Goal: Communication & Community: Answer question/provide support

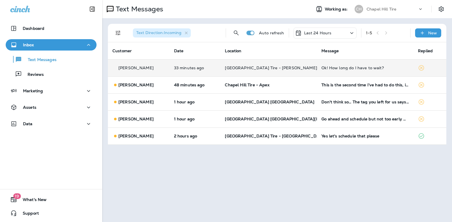
click at [336, 68] on div "Ok! How long do I have to wait?" at bounding box center [365, 68] width 87 height 5
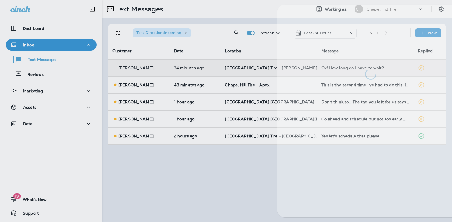
click at [336, 68] on div at bounding box center [370, 42] width 187 height 75
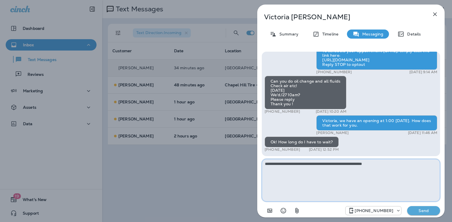
type textarea "**********"
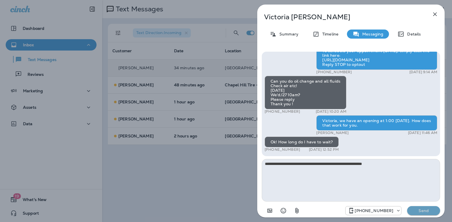
click at [429, 209] on p "Send" at bounding box center [424, 210] width 24 height 5
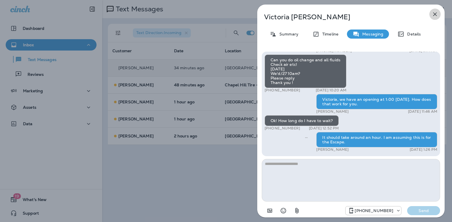
click at [435, 14] on icon "button" at bounding box center [435, 14] width 4 height 4
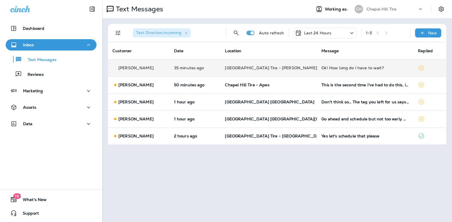
click at [351, 32] on icon at bounding box center [352, 33] width 7 height 7
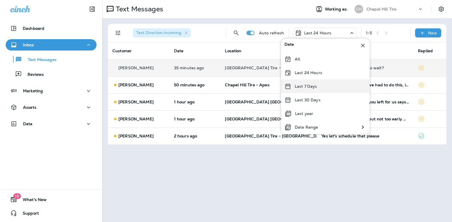
click at [313, 87] on p "Last 7 Days" at bounding box center [306, 86] width 22 height 5
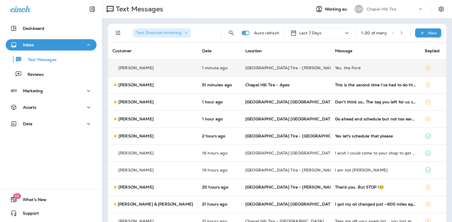
click at [335, 69] on div "Yes, the Ford" at bounding box center [375, 68] width 81 height 5
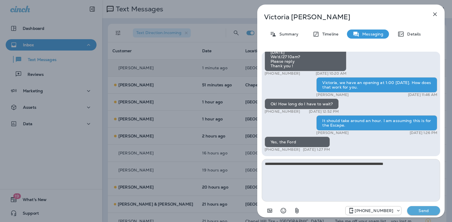
type textarea "**********"
click at [425, 211] on p "Send" at bounding box center [424, 210] width 24 height 5
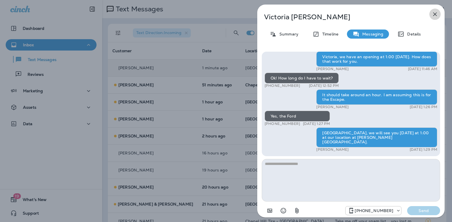
click at [437, 11] on icon "button" at bounding box center [435, 14] width 7 height 7
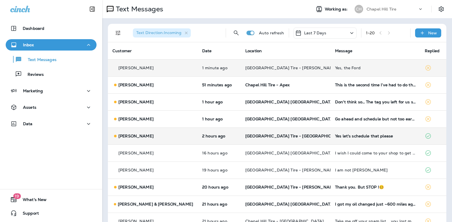
click at [339, 135] on div "Yes let's schedule that please" at bounding box center [375, 136] width 81 height 5
click at [339, 135] on div at bounding box center [378, 111] width 187 height 213
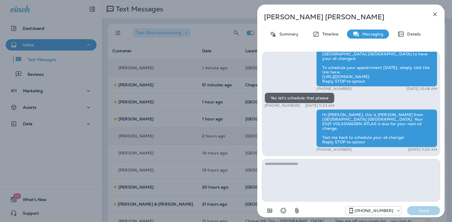
click at [435, 13] on icon "button" at bounding box center [435, 14] width 7 height 7
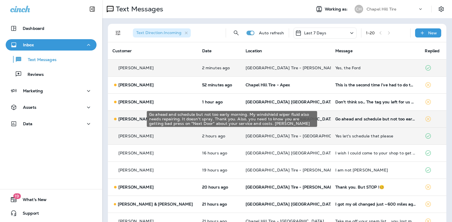
click at [340, 120] on div "Go ahead and schedule but not too early morning. My windshield wiper fluid also…" at bounding box center [375, 119] width 81 height 5
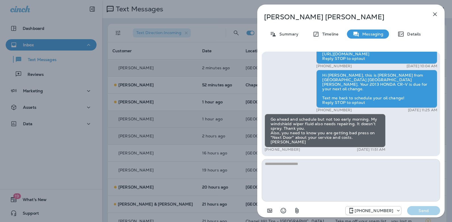
click at [437, 14] on icon "button" at bounding box center [435, 14] width 7 height 7
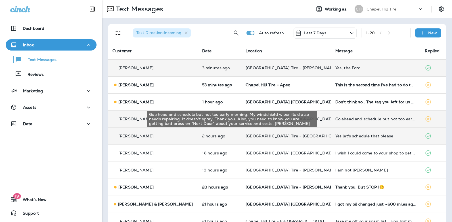
click at [346, 118] on div "Go ahead and schedule but not too early morning. My windshield wiper fluid also…" at bounding box center [375, 119] width 81 height 5
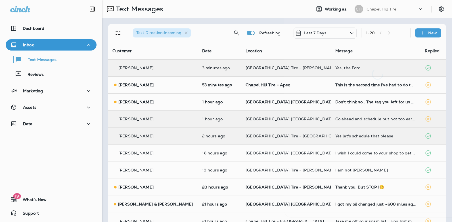
click at [346, 118] on div at bounding box center [377, 111] width 187 height 213
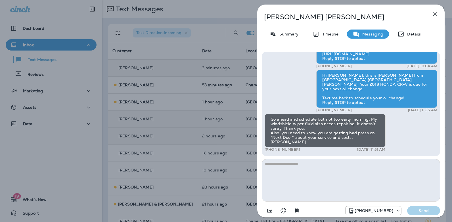
click at [280, 169] on textarea at bounding box center [351, 180] width 178 height 43
type textarea "**********"
click at [436, 14] on icon "button" at bounding box center [435, 14] width 4 height 4
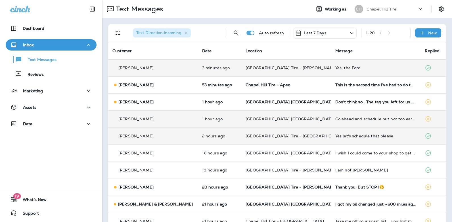
click at [339, 135] on div "Yes let's schedule that please" at bounding box center [375, 136] width 81 height 5
click at [339, 135] on div at bounding box center [377, 111] width 187 height 213
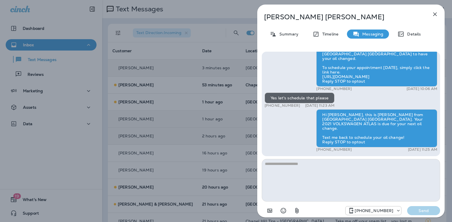
click at [297, 168] on textarea at bounding box center [351, 180] width 178 height 43
click at [435, 14] on icon "button" at bounding box center [435, 14] width 4 height 4
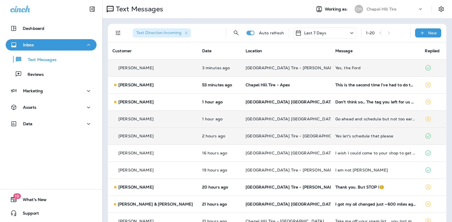
click at [335, 136] on div "Yes let's schedule that please" at bounding box center [375, 136] width 81 height 5
click at [329, 136] on div at bounding box center [378, 111] width 187 height 213
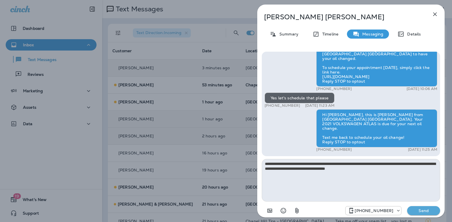
type textarea "**********"
click at [422, 211] on p "Send" at bounding box center [424, 210] width 24 height 5
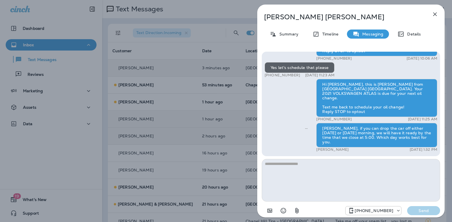
click at [436, 14] on icon "button" at bounding box center [435, 14] width 4 height 4
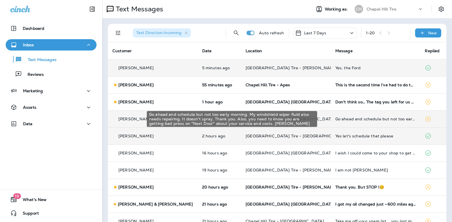
click at [335, 118] on div "Go ahead and schedule but not too early morning. My windshield wiper fluid also…" at bounding box center [375, 119] width 81 height 5
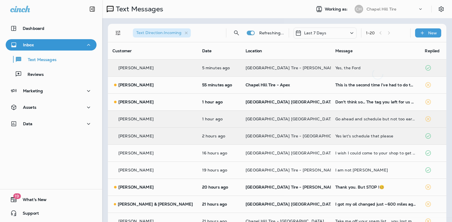
click at [334, 118] on div at bounding box center [377, 111] width 187 height 213
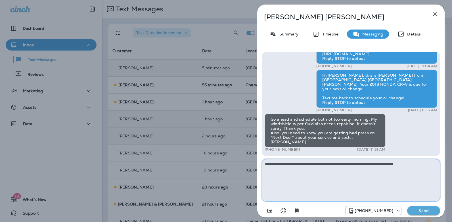
type textarea "**********"
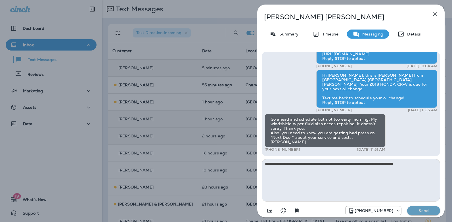
click at [417, 208] on p "Send" at bounding box center [424, 210] width 24 height 5
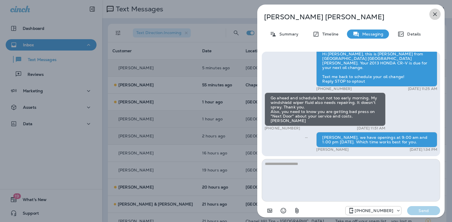
click at [435, 14] on icon "button" at bounding box center [435, 14] width 4 height 4
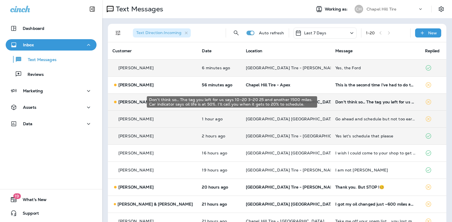
click at [345, 102] on div "Don't think so… The tag you left for us says 10–20 3–20 25 and another 1500 mil…" at bounding box center [375, 102] width 80 height 5
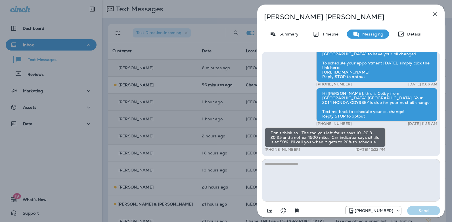
click at [437, 15] on icon "button" at bounding box center [435, 14] width 7 height 7
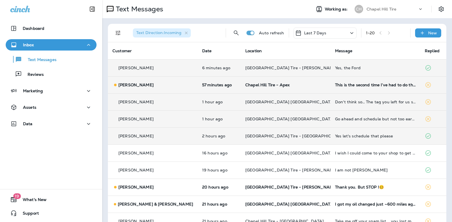
click at [333, 87] on td "This is the second time I’ve had to do this, it better not happen again." at bounding box center [376, 84] width 90 height 17
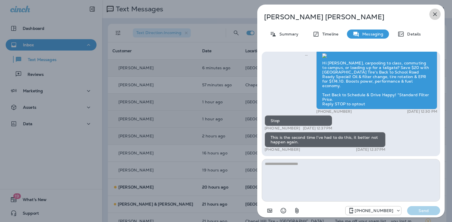
click at [436, 15] on icon "button" at bounding box center [435, 14] width 7 height 7
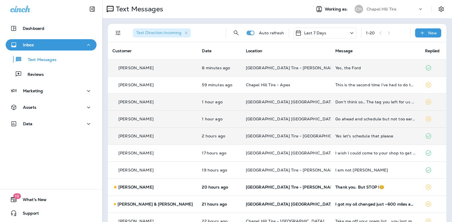
click at [340, 67] on div "Yes, the Ford" at bounding box center [375, 68] width 80 height 5
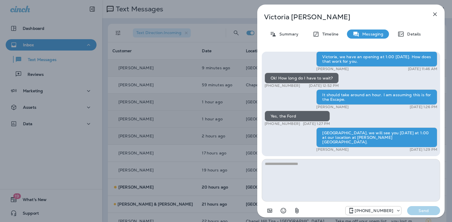
click at [435, 13] on icon "button" at bounding box center [435, 14] width 7 height 7
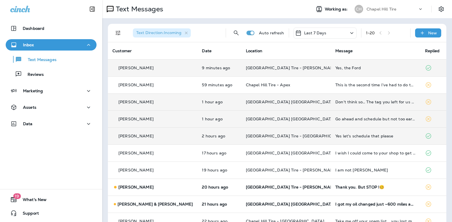
click at [349, 32] on icon at bounding box center [352, 33] width 7 height 7
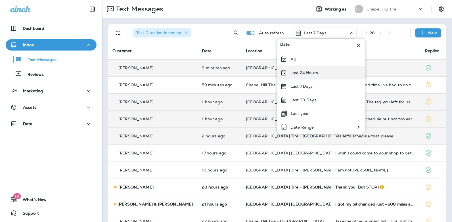
click at [318, 73] on div "Last 24 Hours" at bounding box center [321, 73] width 89 height 14
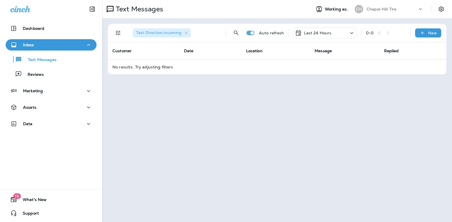
click at [352, 32] on icon at bounding box center [352, 33] width 7 height 7
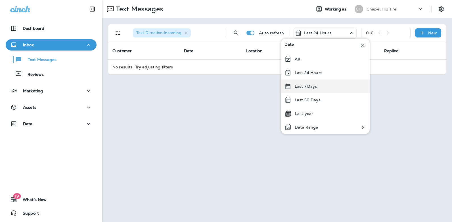
click at [316, 89] on div "Last 7 Days" at bounding box center [325, 87] width 89 height 14
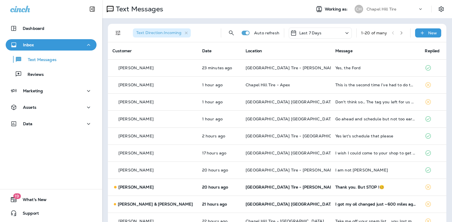
click at [344, 34] on icon at bounding box center [347, 33] width 7 height 7
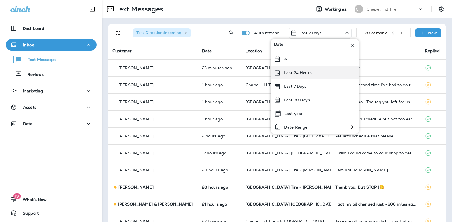
click at [306, 72] on p "Last 24 Hours" at bounding box center [298, 72] width 28 height 5
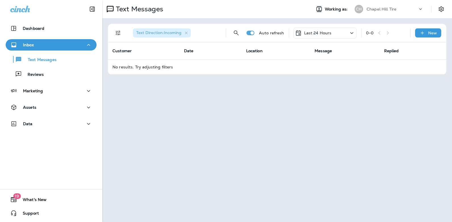
click at [351, 34] on icon at bounding box center [352, 33] width 7 height 7
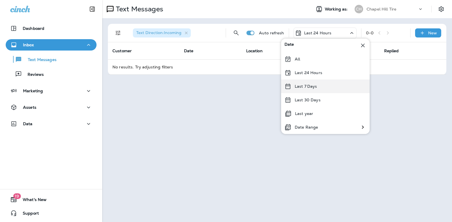
click at [313, 86] on p "Last 7 Days" at bounding box center [306, 86] width 22 height 5
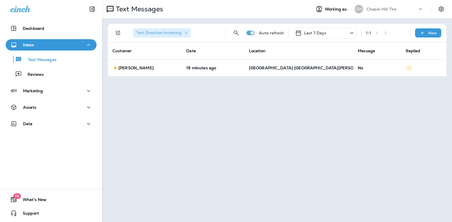
click at [351, 31] on icon at bounding box center [352, 33] width 7 height 7
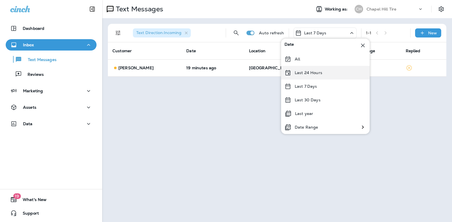
click at [323, 74] on div "Last 24 Hours" at bounding box center [325, 73] width 89 height 14
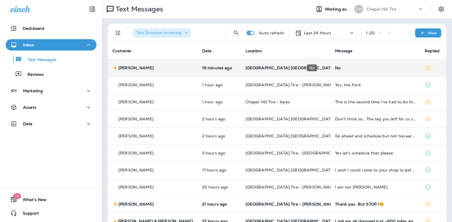
click at [335, 67] on div "No" at bounding box center [375, 68] width 81 height 5
click at [325, 67] on div at bounding box center [378, 42] width 187 height 75
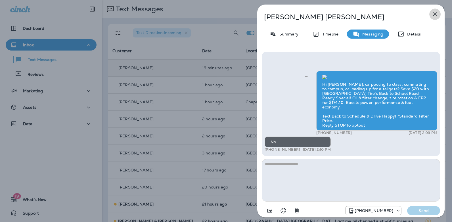
click at [437, 11] on icon "button" at bounding box center [435, 14] width 7 height 7
